Goal: Contribute content

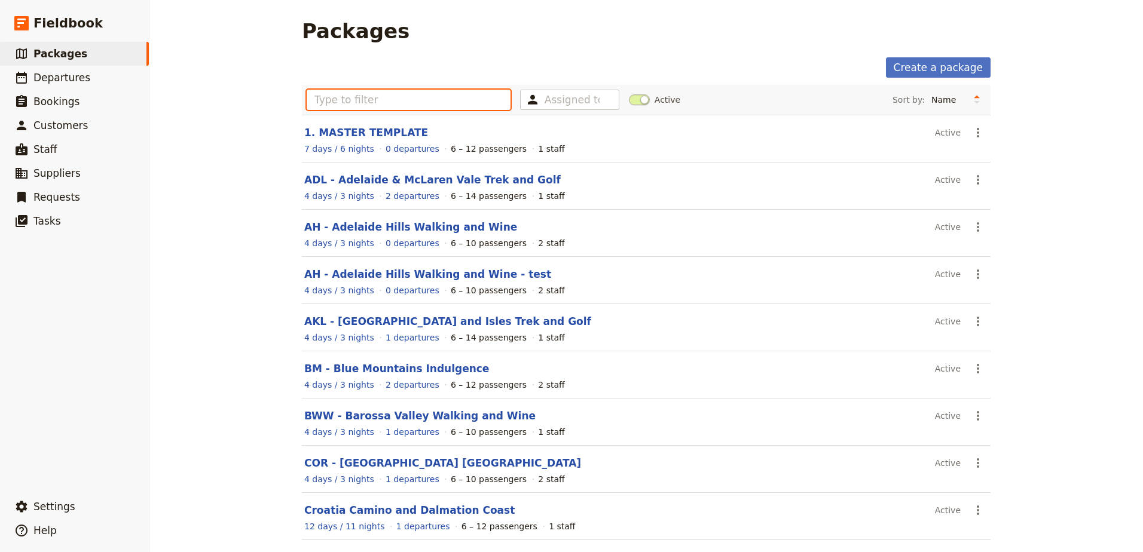
click at [449, 107] on input "text" at bounding box center [409, 100] width 204 height 20
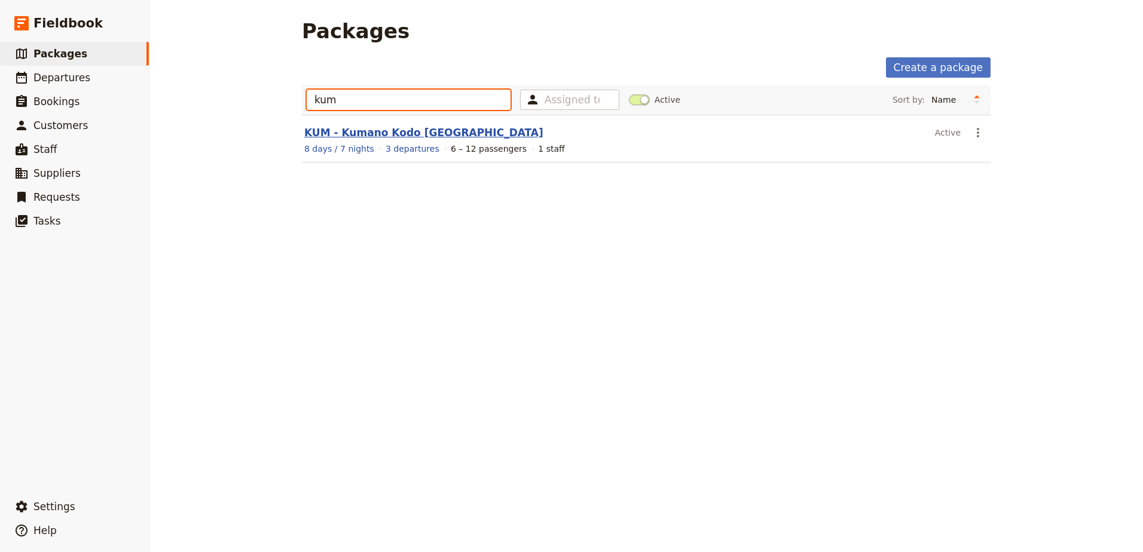
type input "kum"
click at [320, 133] on link "KUM - Kumano Kodo [GEOGRAPHIC_DATA]" at bounding box center [423, 133] width 239 height 12
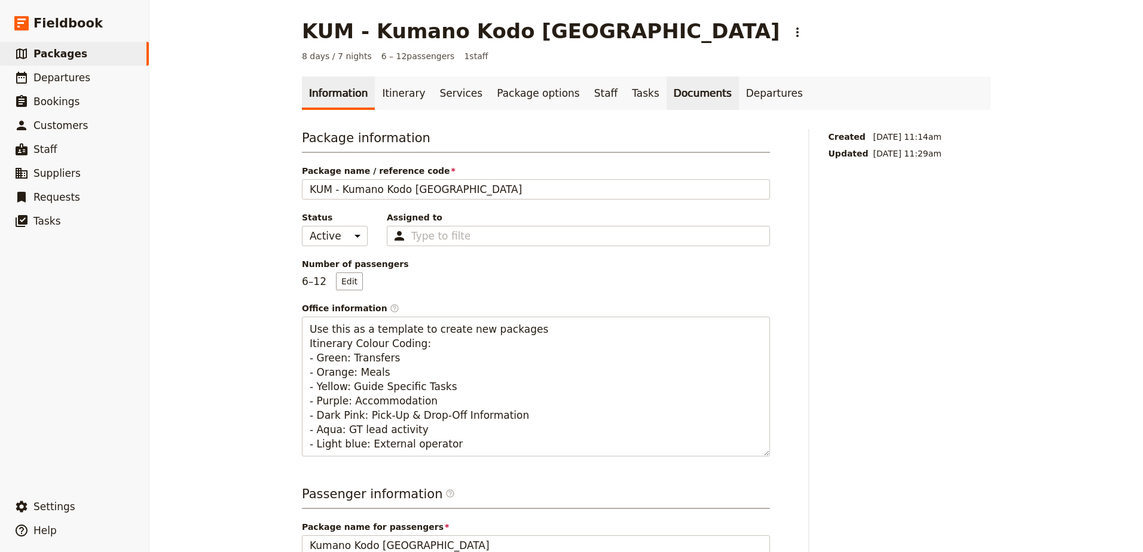
click at [666, 103] on link "Documents" at bounding box center [702, 92] width 72 height 33
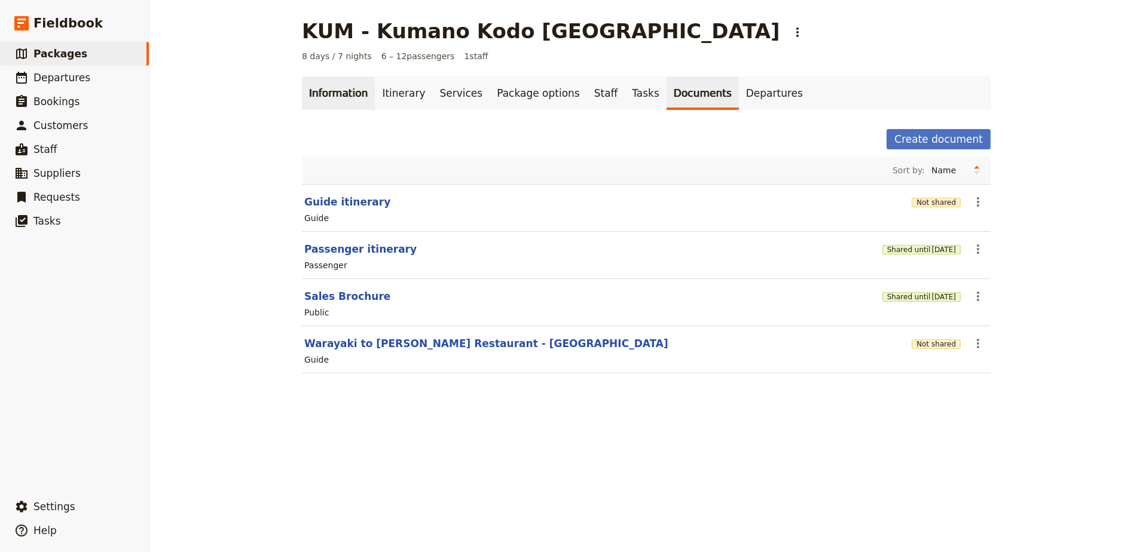
click at [344, 99] on link "Information" at bounding box center [338, 92] width 73 height 33
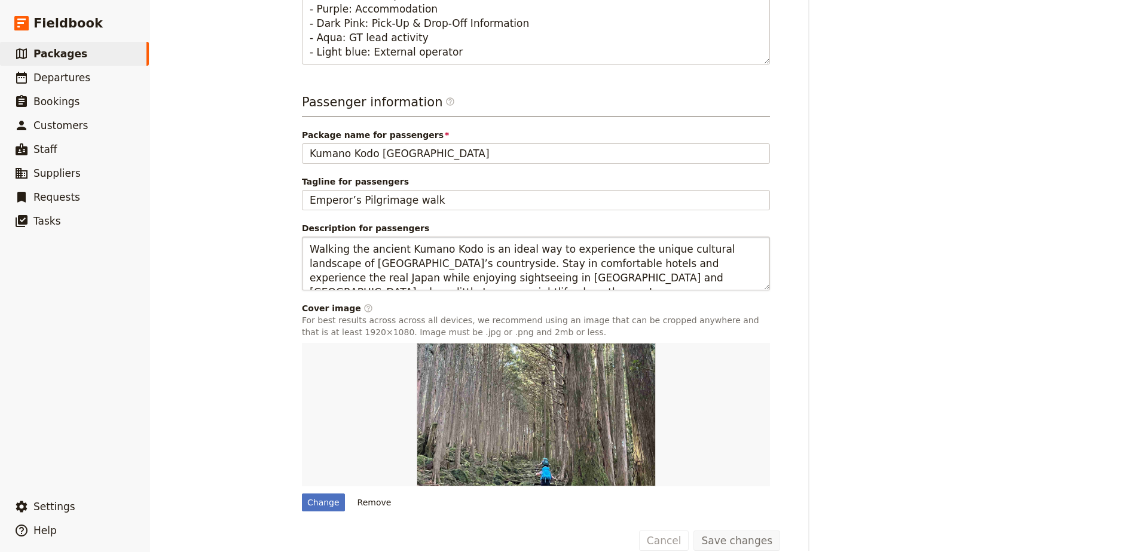
scroll to position [410, 0]
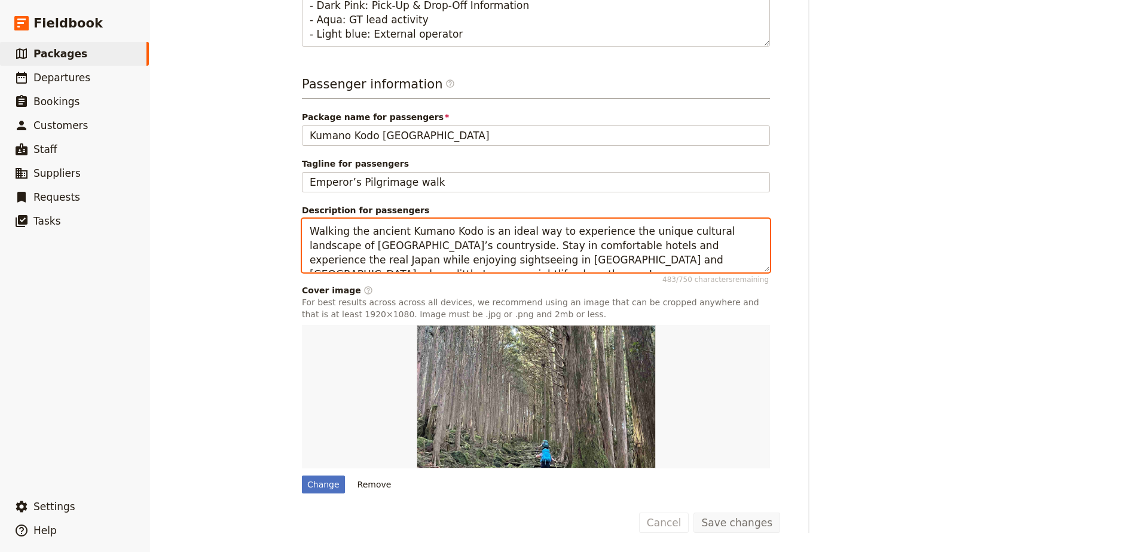
click at [674, 257] on textarea "Walking the ancient Kumano Kodo is an ideal way to experience the unique cultur…" at bounding box center [536, 246] width 468 height 54
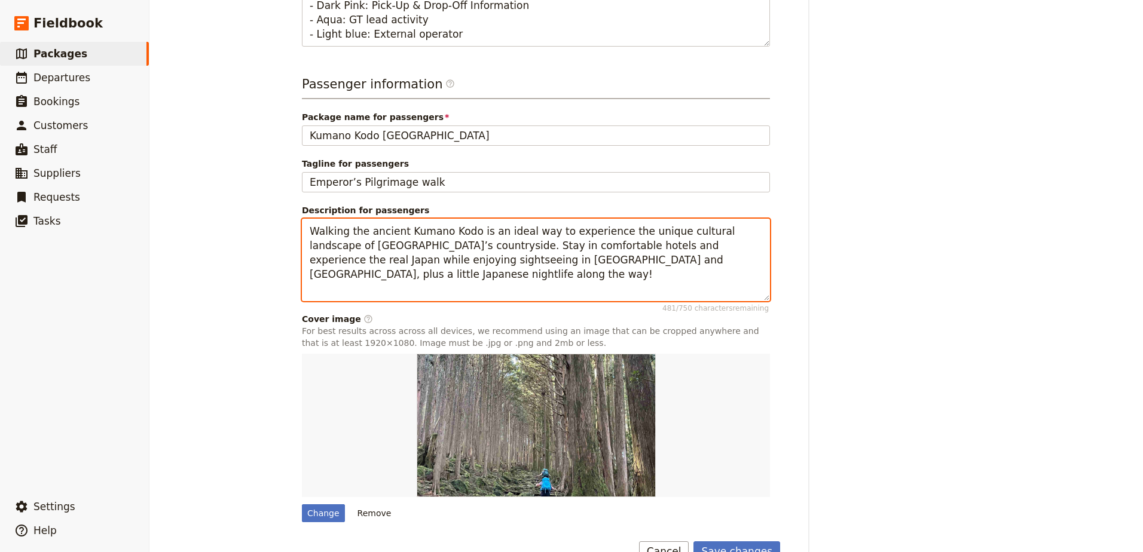
paste textarea "[URL][DOMAIN_NAME]"
drag, startPoint x: 585, startPoint y: 292, endPoint x: 1, endPoint y: 275, distance: 584.1
click at [1, 275] on div "Fieldbook ​ ​ Fieldbook ​ ​ Packages ​ Departures ​ Bookings ​ Customers ​ Staf…" at bounding box center [571, 276] width 1143 height 552
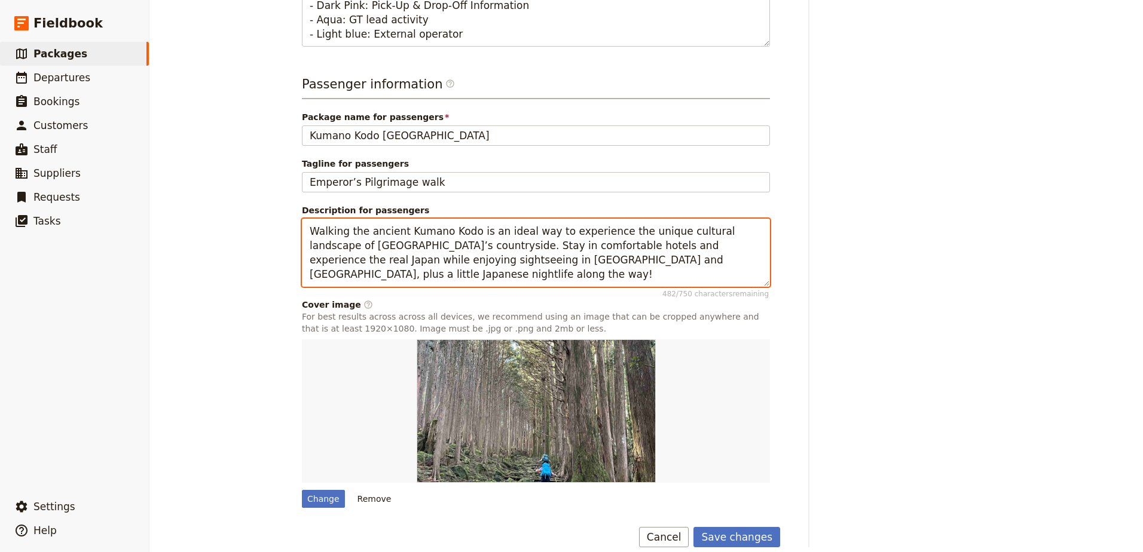
click at [664, 256] on textarea "Walking the ancient Kumano Kodo is an ideal way to experience the unique cultur…" at bounding box center [536, 253] width 468 height 68
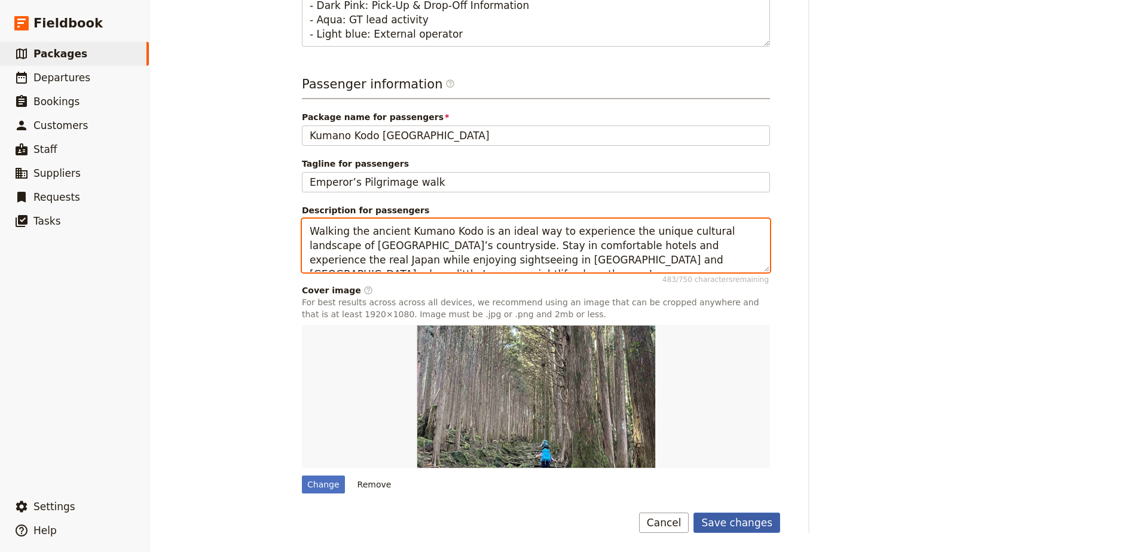
type textarea "Walking the ancient Kumano Kodo is an ideal way to experience the unique cultur…"
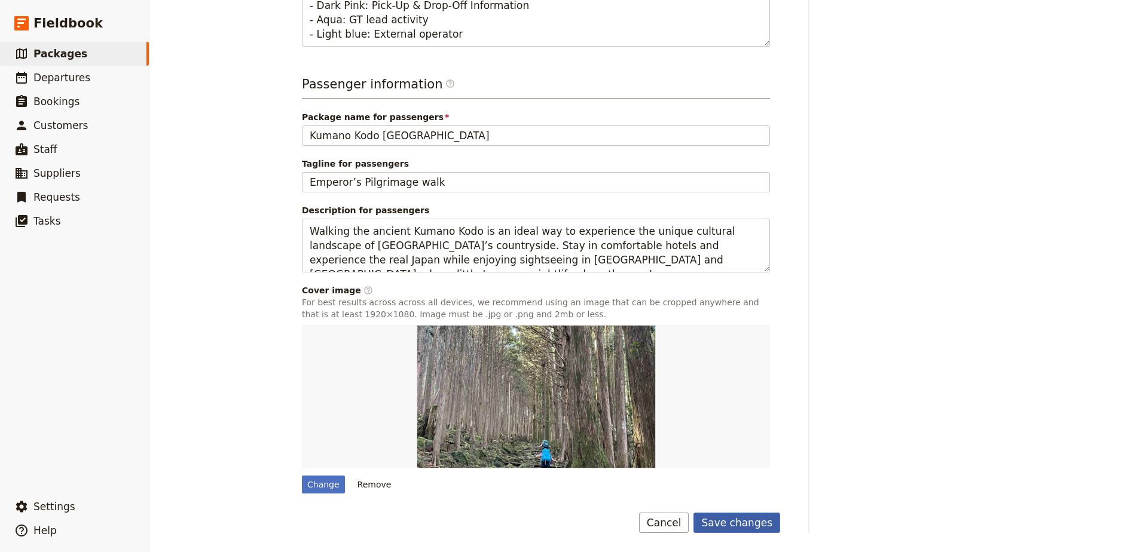
click at [711, 529] on button "Save changes" at bounding box center [736, 523] width 87 height 20
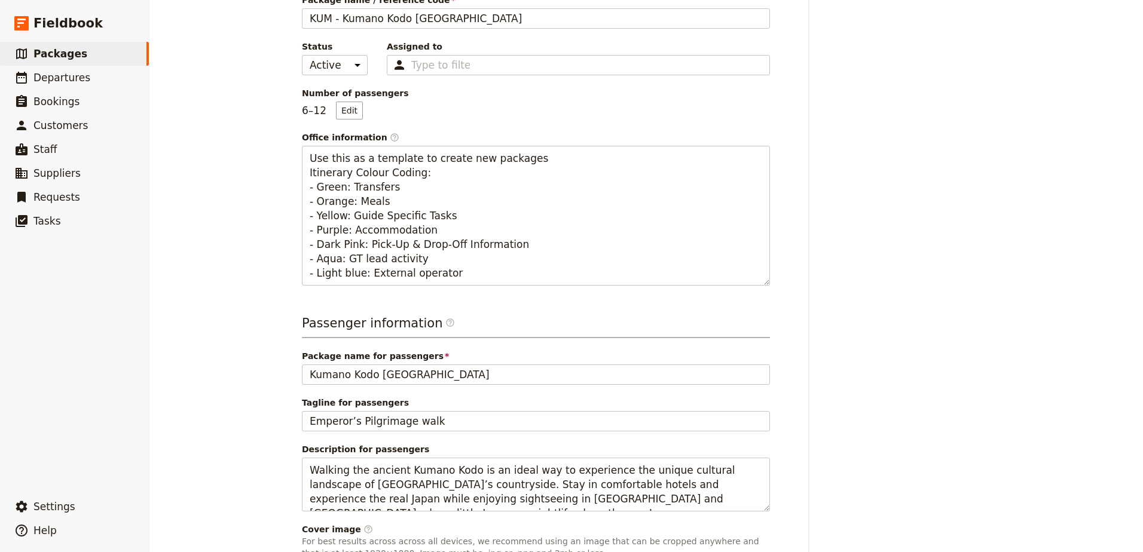
scroll to position [0, 0]
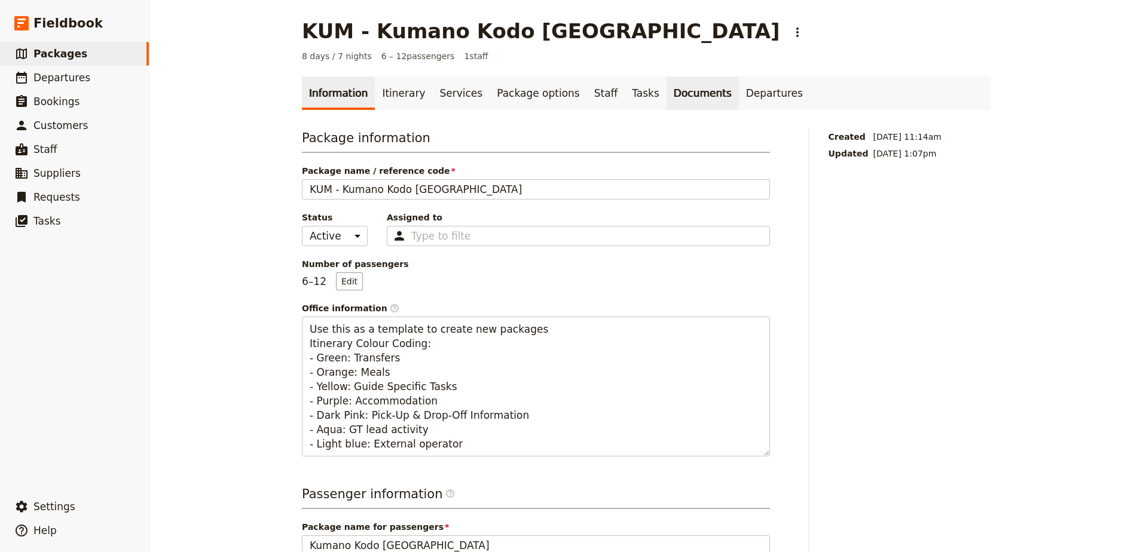
click at [666, 91] on link "Documents" at bounding box center [702, 92] width 72 height 33
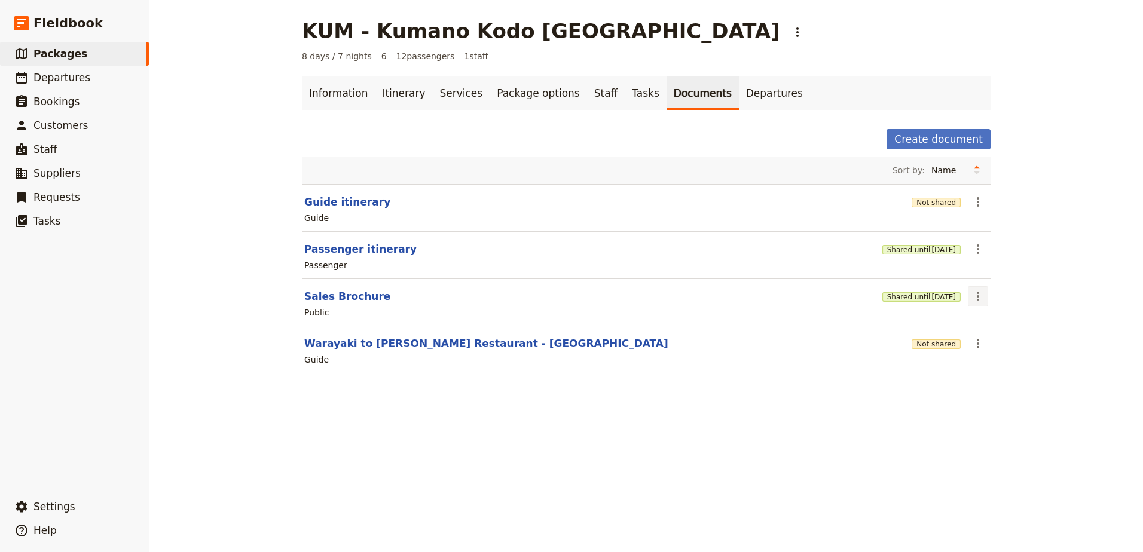
click at [977, 302] on icon "Actions" at bounding box center [977, 296] width 14 height 14
click at [981, 342] on span "Edit document" at bounding box center [1001, 339] width 61 height 12
select select "DEFAULT"
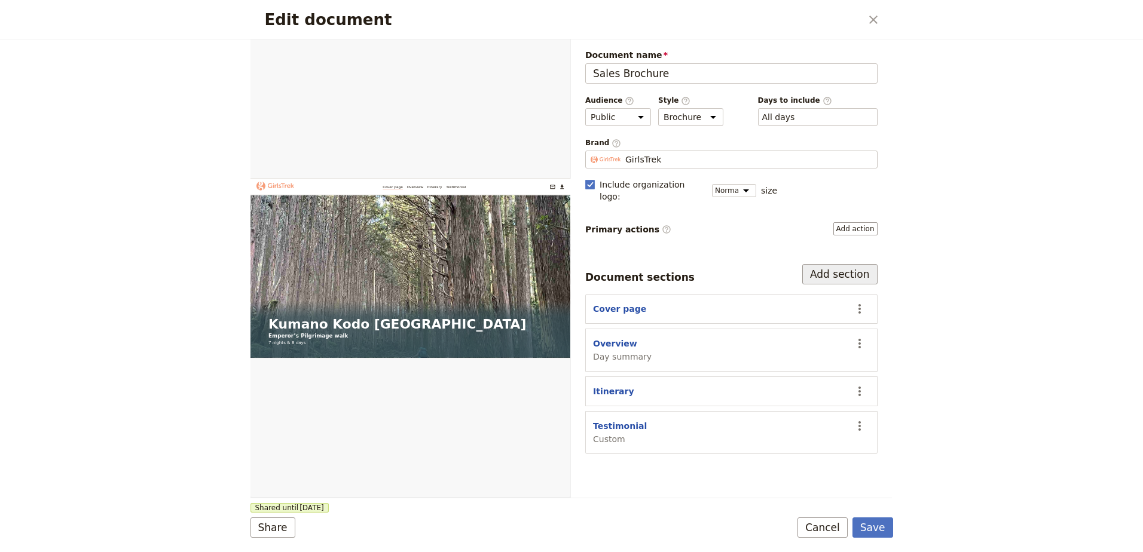
click at [852, 265] on button "Add section" at bounding box center [839, 274] width 75 height 20
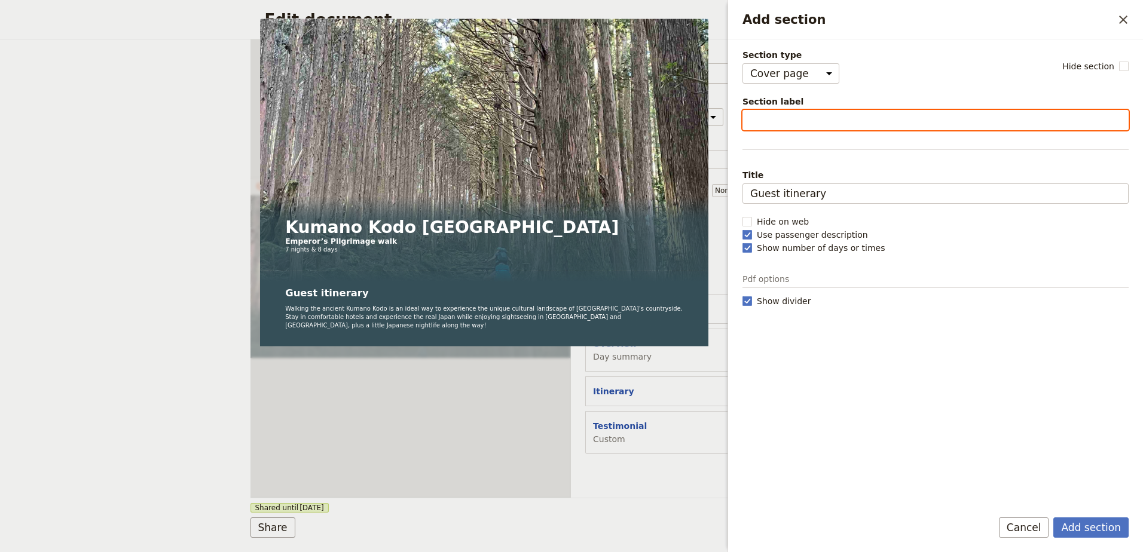
click at [806, 126] on input "Section label" at bounding box center [935, 120] width 386 height 20
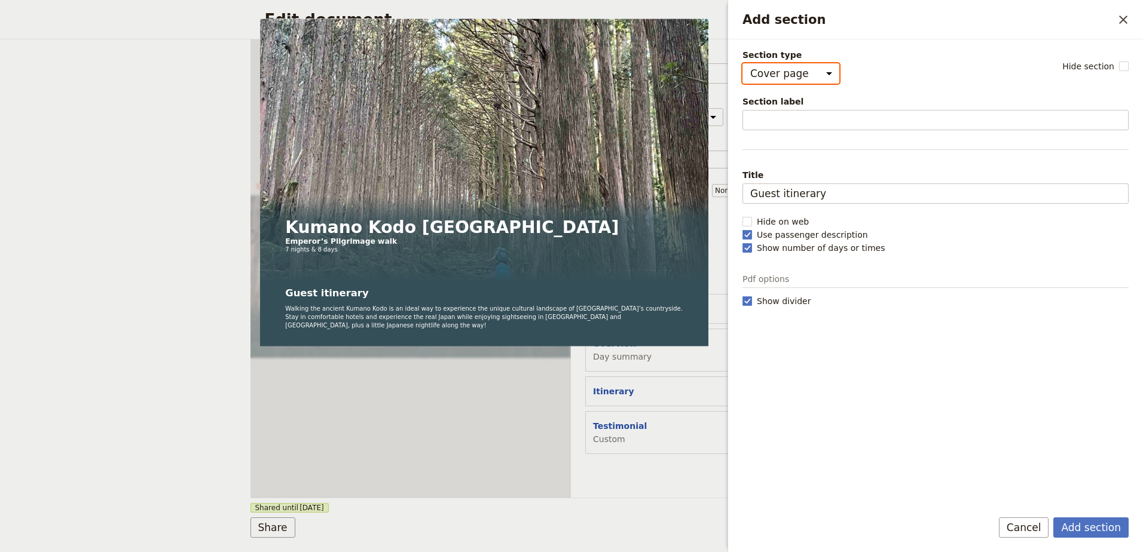
click at [822, 69] on select "Cover page Day summary Itinerary Custom" at bounding box center [790, 73] width 97 height 20
select select "CUSTOM"
click at [742, 63] on select "Cover page Day summary Itinerary Custom" at bounding box center [790, 73] width 97 height 20
select select "default"
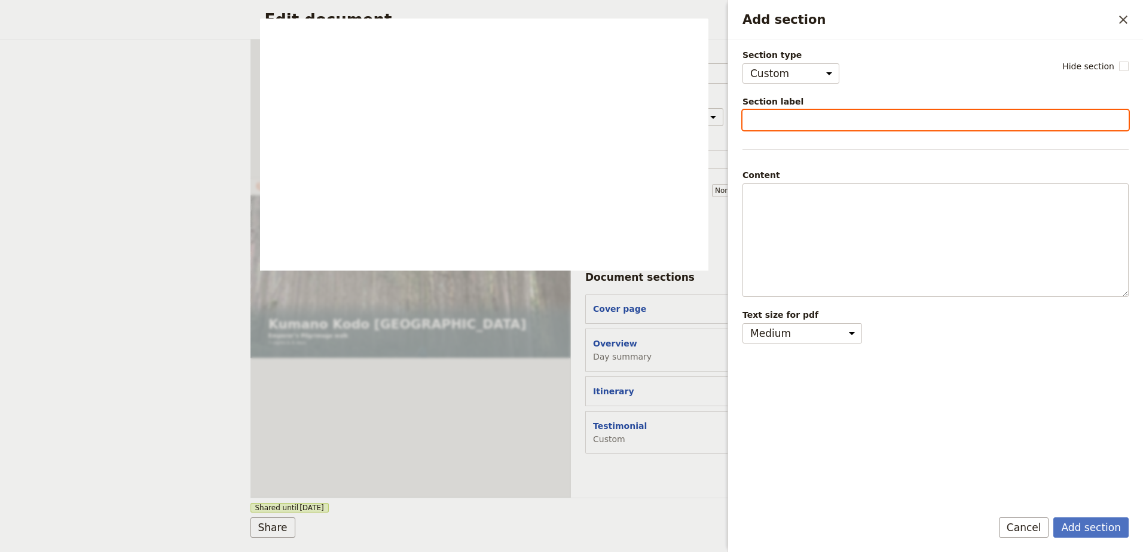
click at [812, 123] on input "Section label" at bounding box center [935, 120] width 386 height 20
type input "Dual Pilgrimage"
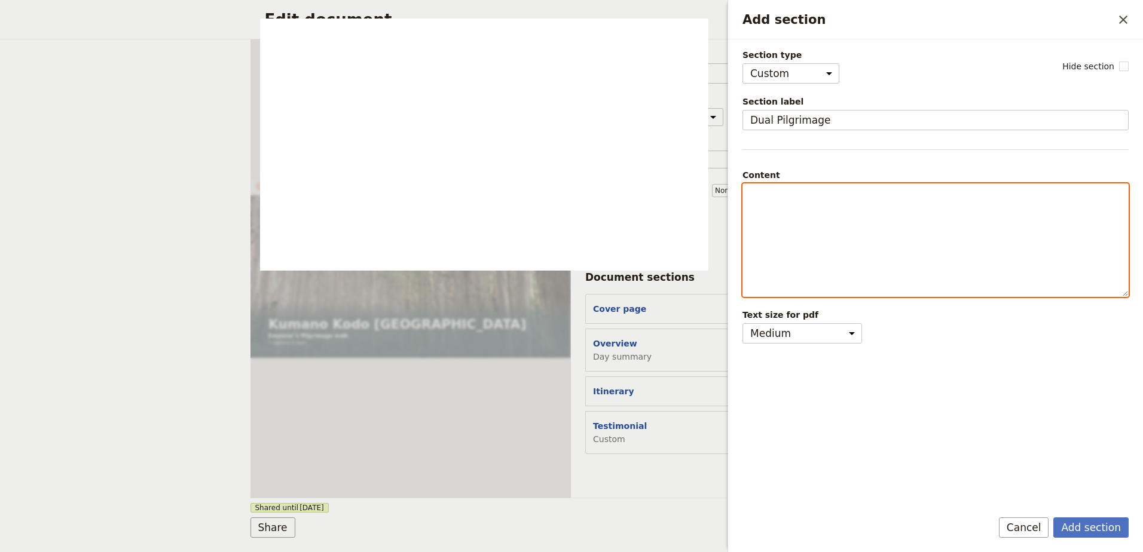
click at [793, 204] on div "Add section" at bounding box center [935, 240] width 385 height 112
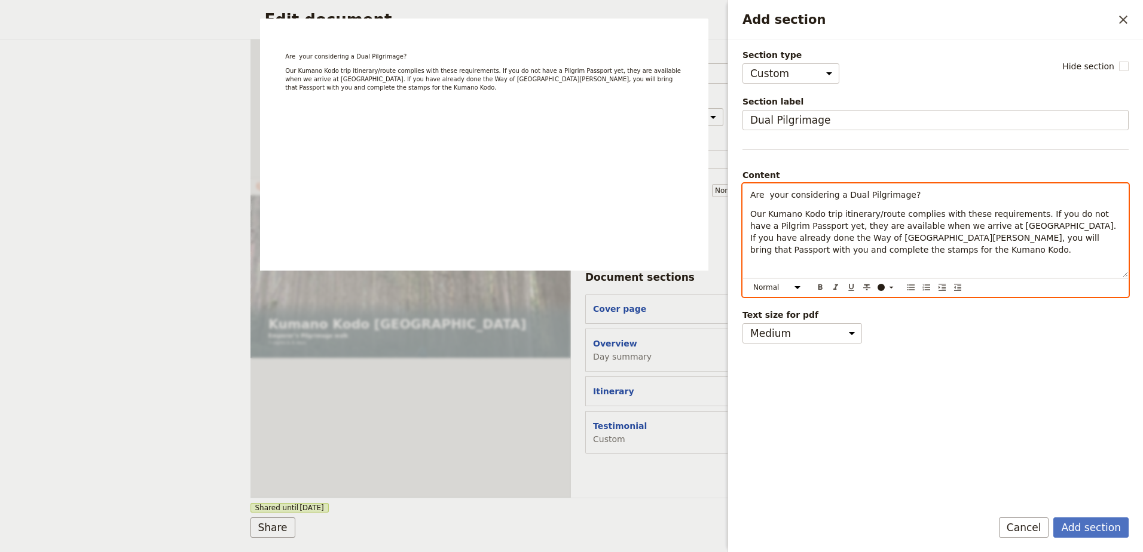
click at [818, 241] on span "Our Kumano Kodo trip itinerary/route complies with these requirements. If you d…" at bounding box center [934, 231] width 369 height 45
click at [811, 251] on p "Our Kumano Kodo trip itinerary/route complies with these requirements. If you d…" at bounding box center [935, 232] width 371 height 48
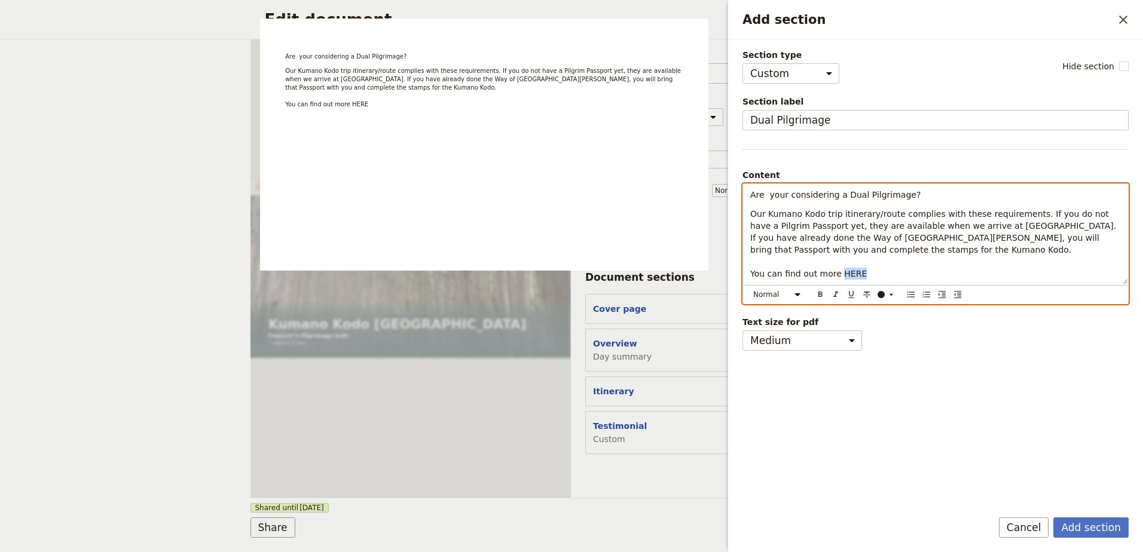
drag, startPoint x: 855, startPoint y: 274, endPoint x: 836, endPoint y: 268, distance: 20.0
click at [836, 268] on p "Our Kumano Kodo trip itinerary/route complies with these requirements. If you d…" at bounding box center [935, 244] width 371 height 72
click at [851, 275] on span "You can find out more HERE" at bounding box center [808, 274] width 117 height 10
click at [786, 195] on span "Are your considering a Dual Pilgrimage?" at bounding box center [835, 195] width 170 height 10
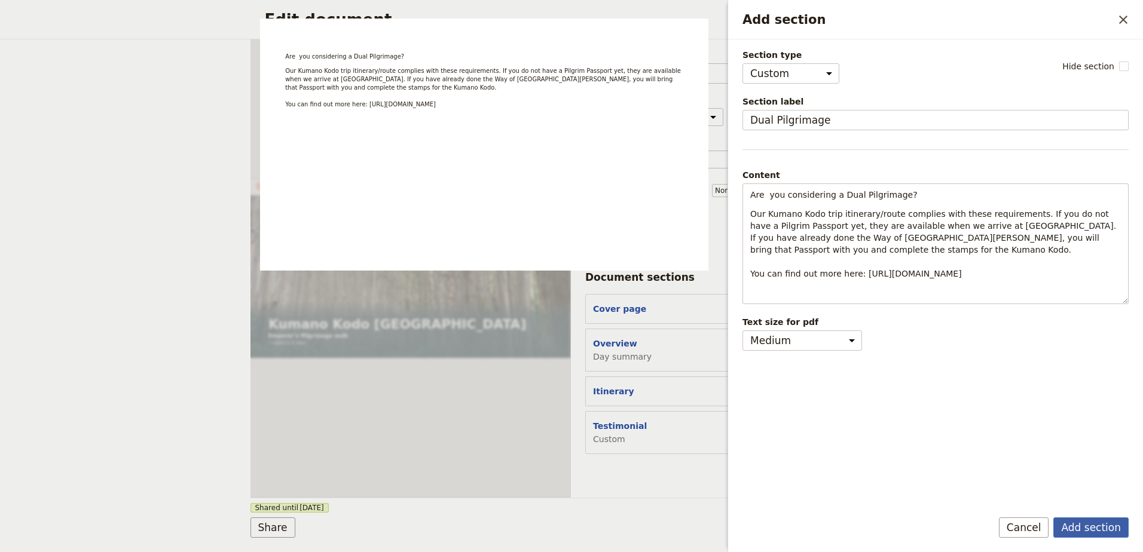
click at [1080, 522] on button "Add section" at bounding box center [1090, 528] width 75 height 20
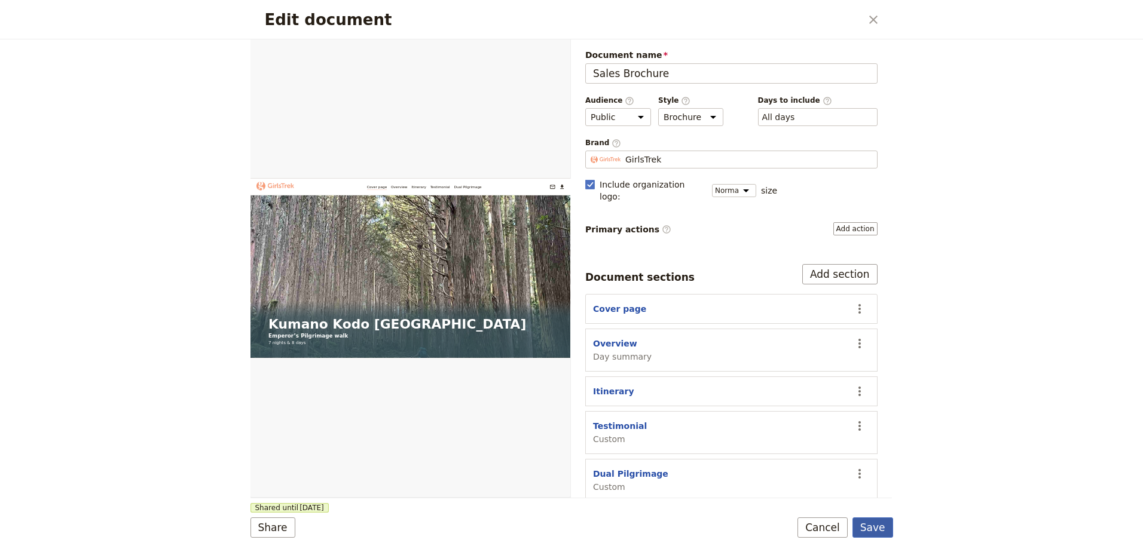
click at [886, 532] on button "Save" at bounding box center [872, 528] width 41 height 20
